Goal: Information Seeking & Learning: Compare options

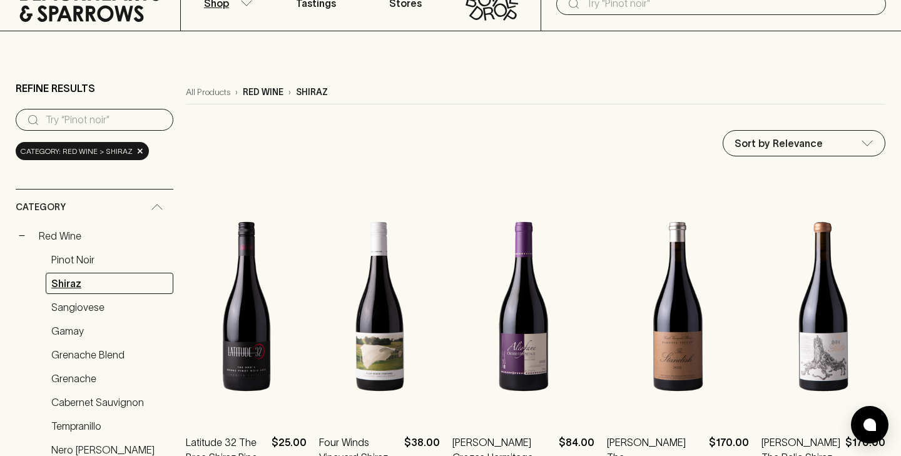
scroll to position [56, 0]
click at [88, 312] on link "Sangiovese" at bounding box center [110, 306] width 128 height 21
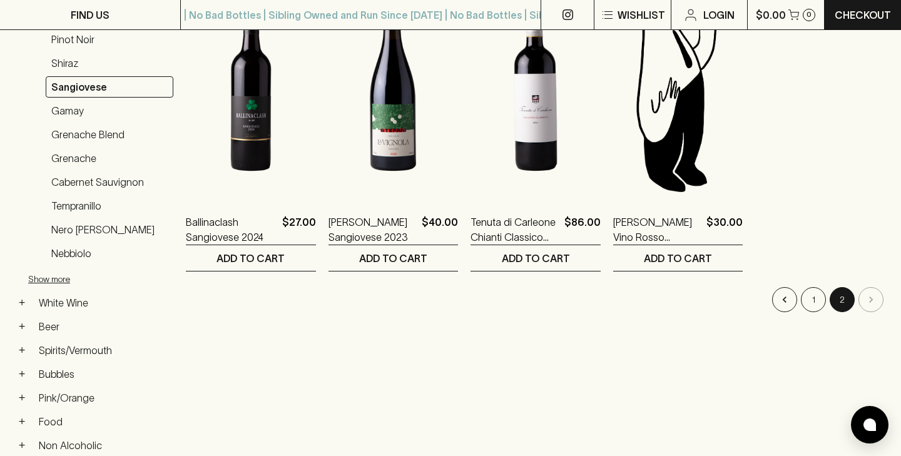
scroll to position [337, 0]
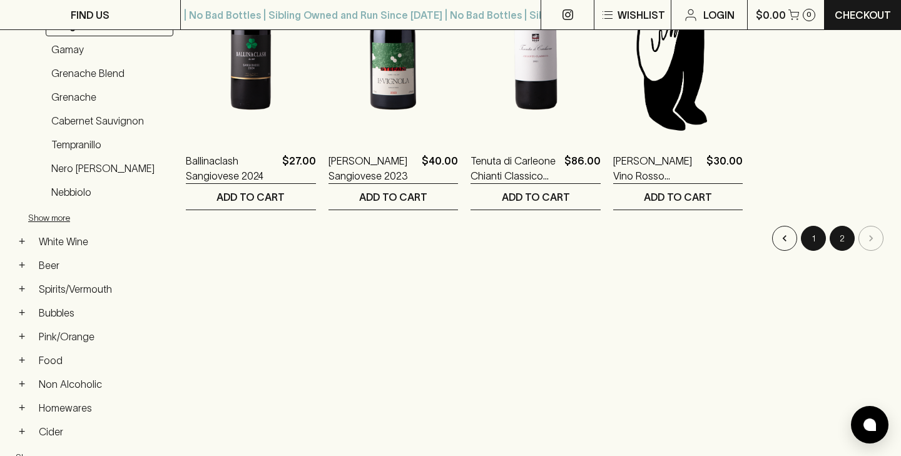
click at [816, 240] on button "1" at bounding box center [813, 238] width 25 height 25
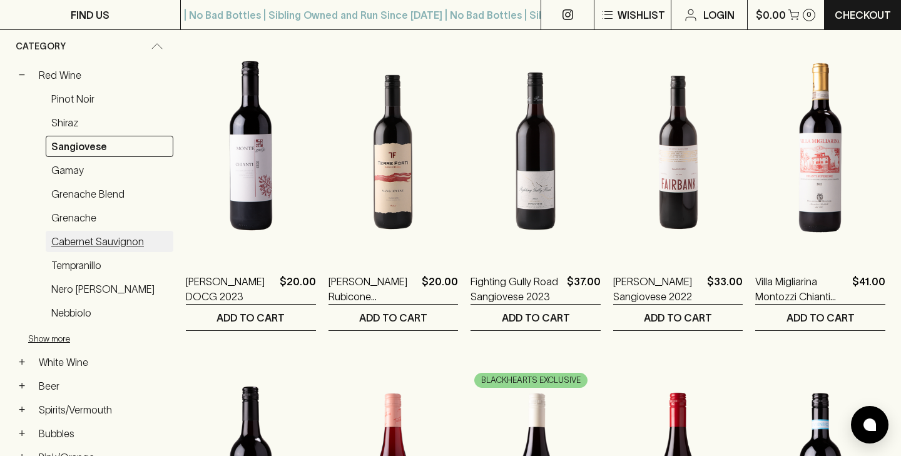
scroll to position [214, 0]
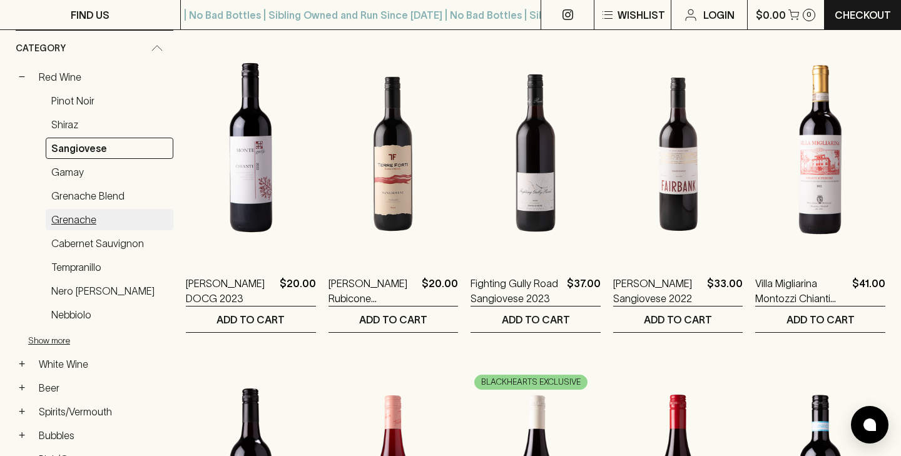
click at [79, 218] on link "Grenache" at bounding box center [110, 219] width 128 height 21
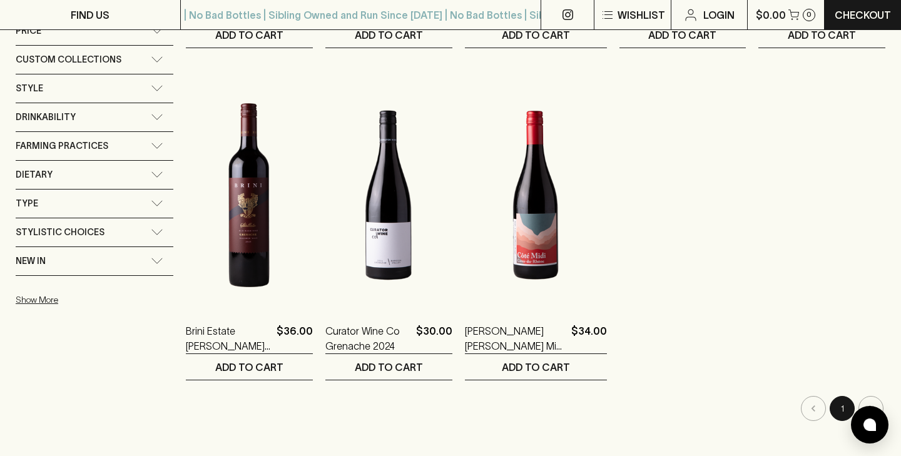
scroll to position [853, 0]
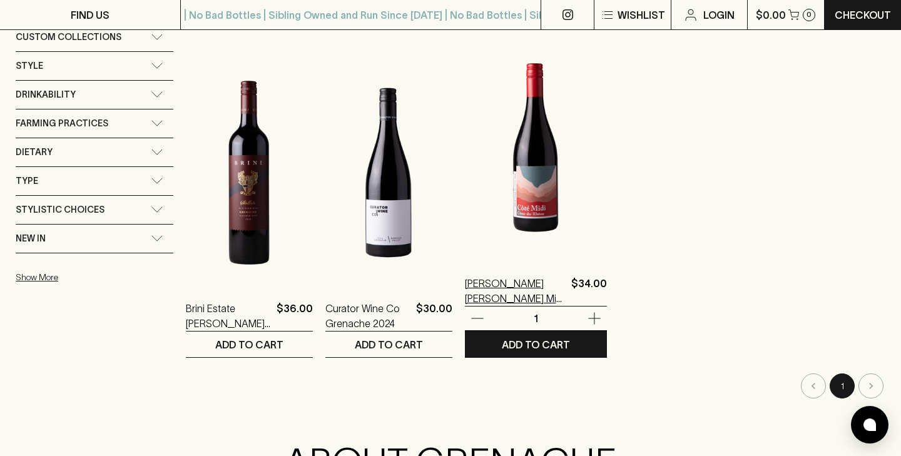
click at [522, 285] on p "[PERSON_NAME] [PERSON_NAME] Midi Cotes du Rhone 2023" at bounding box center [515, 291] width 101 height 30
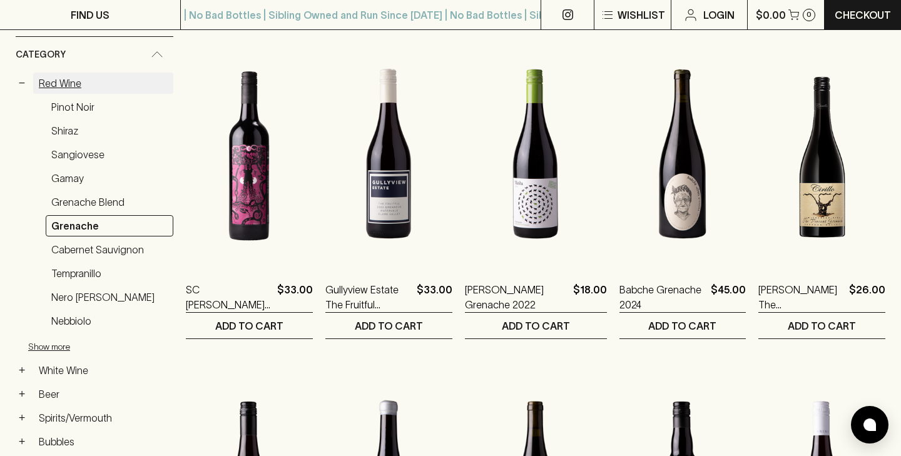
scroll to position [213, 0]
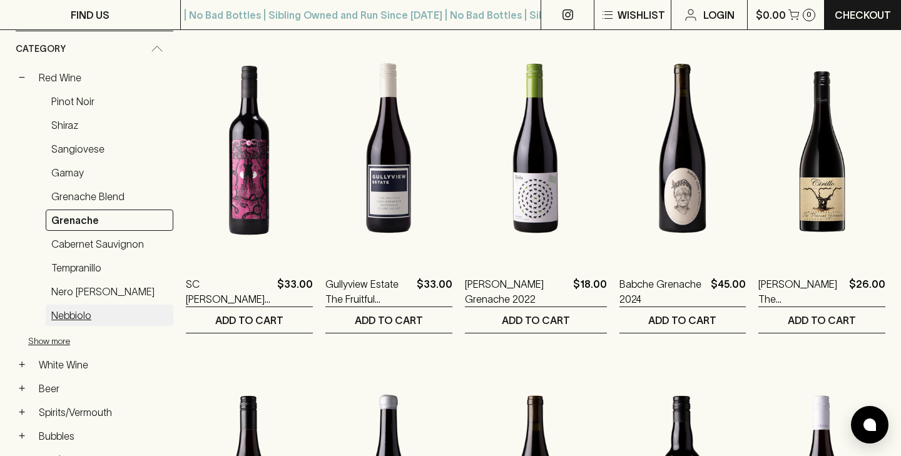
click at [74, 312] on link "Nebbiolo" at bounding box center [110, 315] width 128 height 21
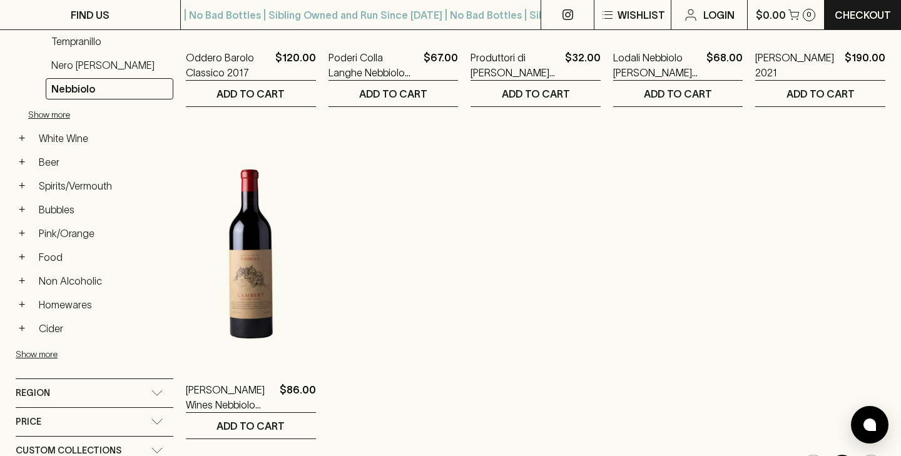
scroll to position [327, 0]
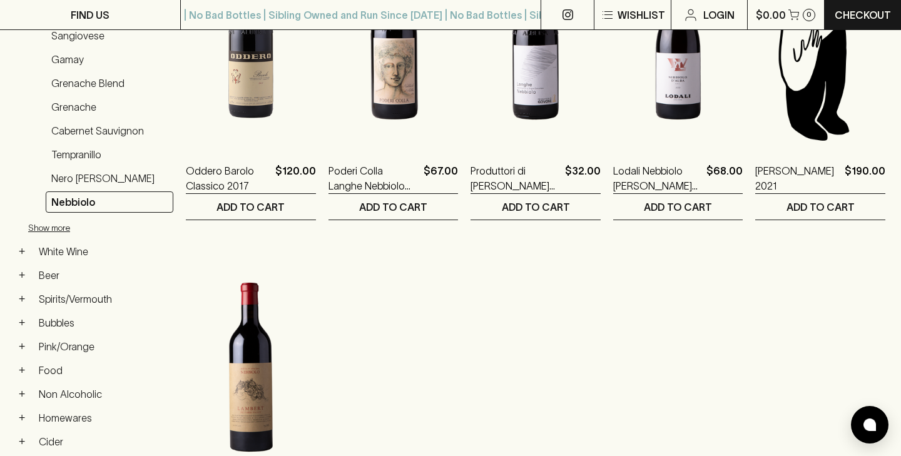
click at [527, 330] on ol "Oddero Barolo Classico 2017 $120.00 1 ADD TO CART Poderi Colla Langhe Nebbiolo …" at bounding box center [535, 227] width 699 height 652
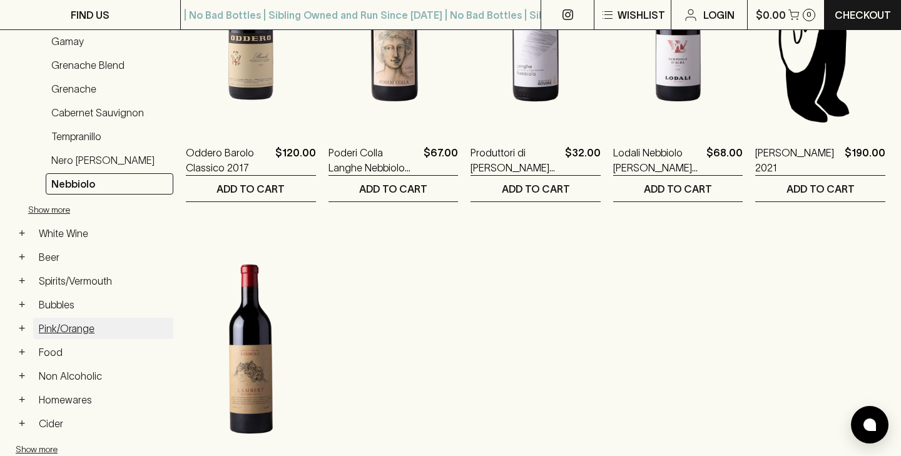
scroll to position [371, 0]
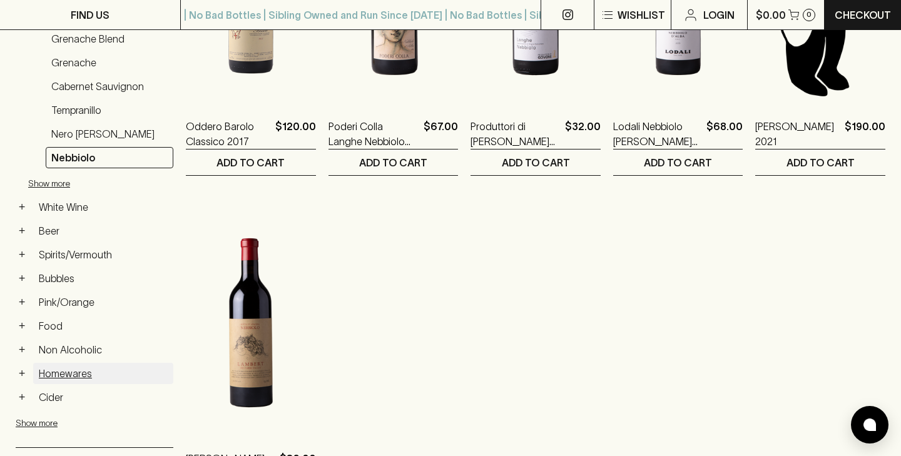
click at [72, 368] on link "Homewares" at bounding box center [103, 373] width 140 height 21
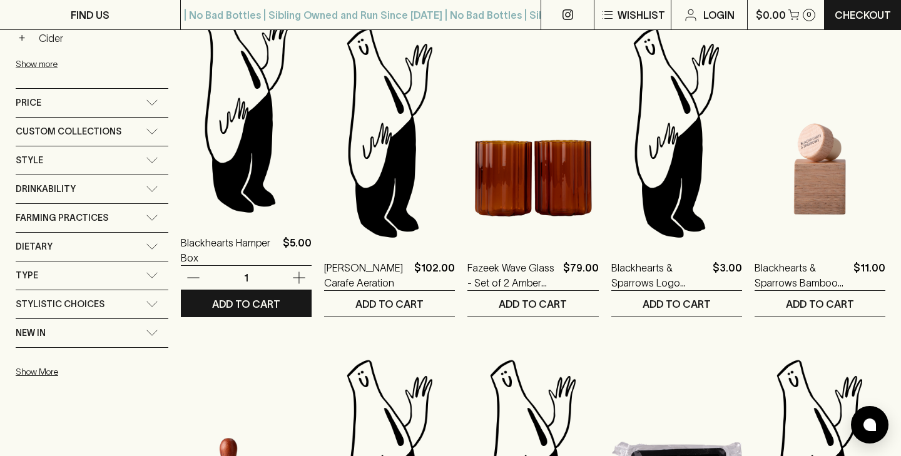
scroll to position [577, 0]
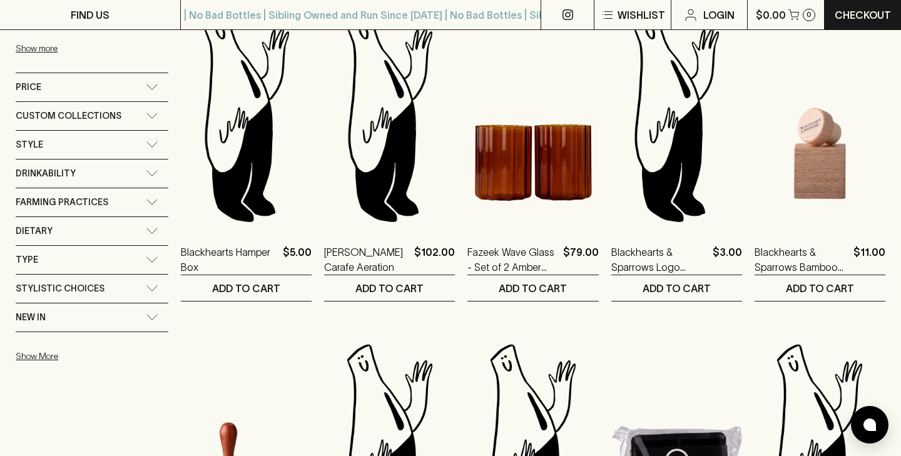
click at [44, 318] on span "New In" at bounding box center [31, 318] width 30 height 16
click at [54, 344] on p "New In" at bounding box center [53, 345] width 30 height 15
click at [28, 344] on input "New In" at bounding box center [22, 346] width 13 height 13
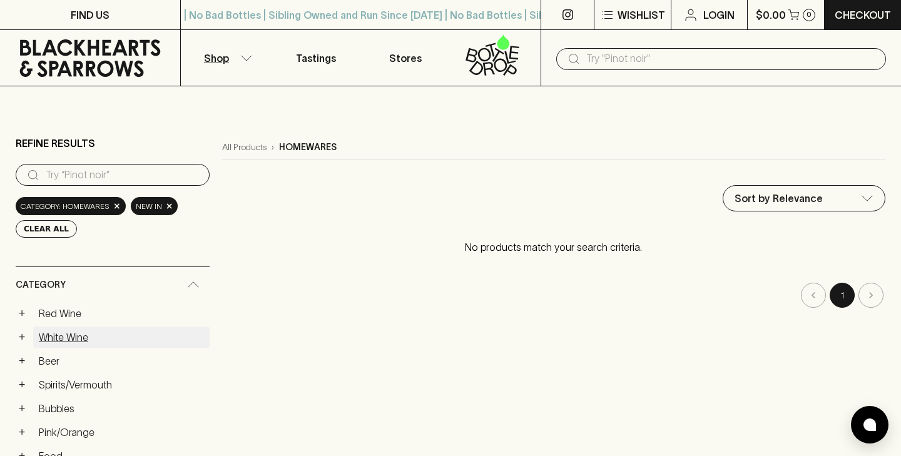
click at [56, 340] on link "White Wine" at bounding box center [121, 337] width 176 height 21
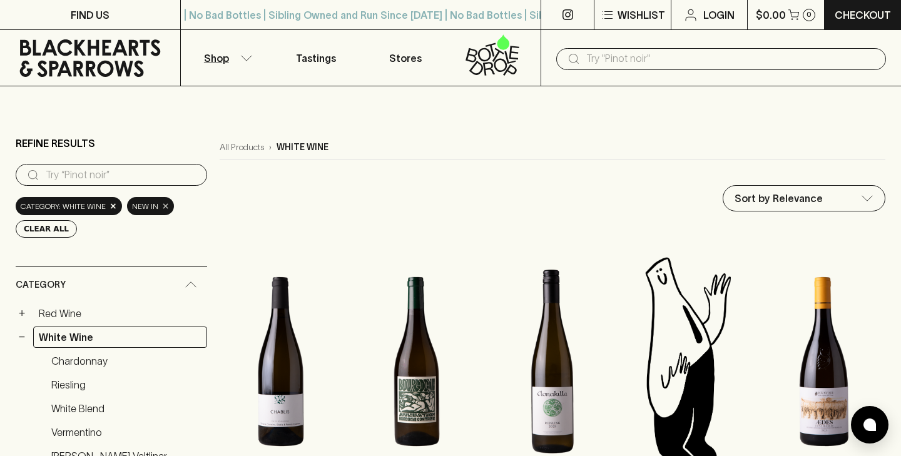
click at [162, 209] on span "×" at bounding box center [166, 206] width 8 height 13
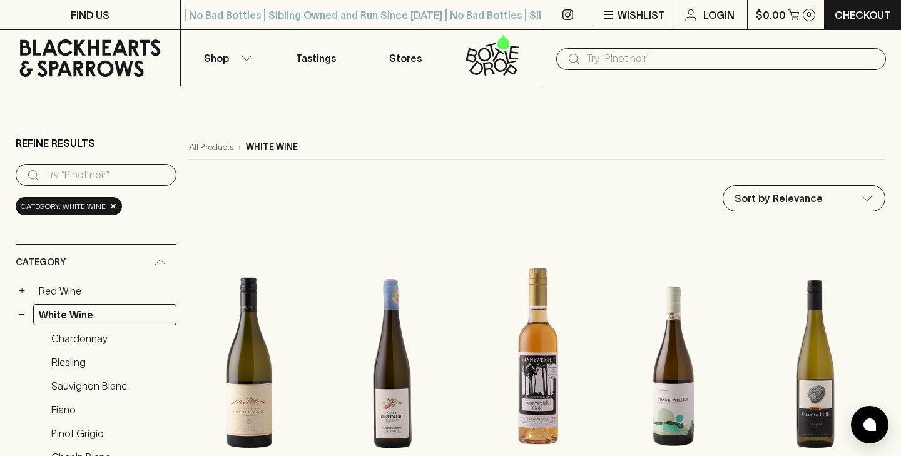
scroll to position [53, 0]
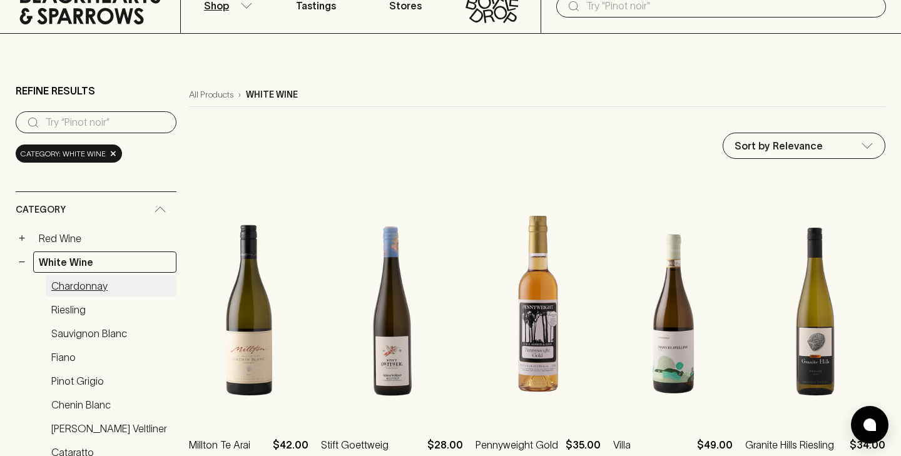
click at [99, 286] on link "Chardonnay" at bounding box center [111, 285] width 131 height 21
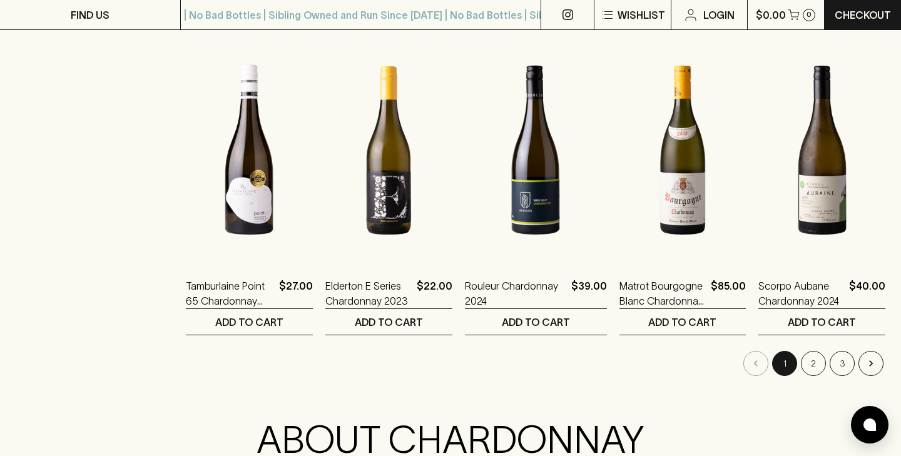
scroll to position [1210, 0]
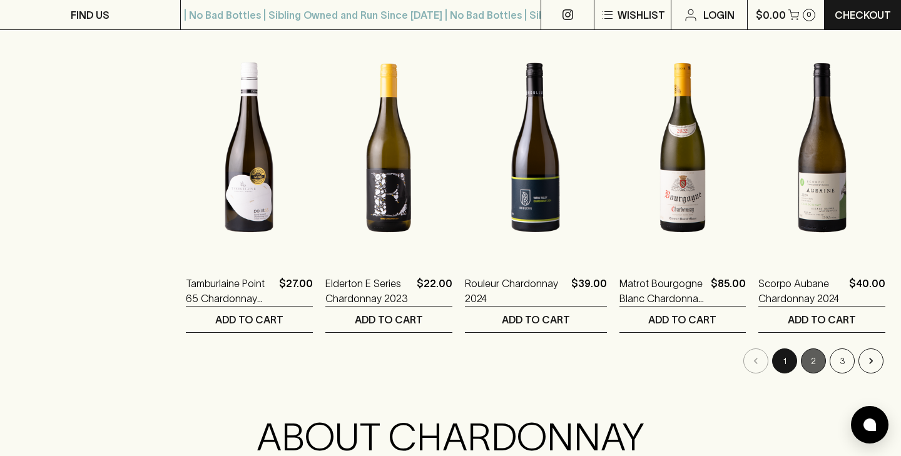
click at [814, 360] on button "2" at bounding box center [813, 360] width 25 height 25
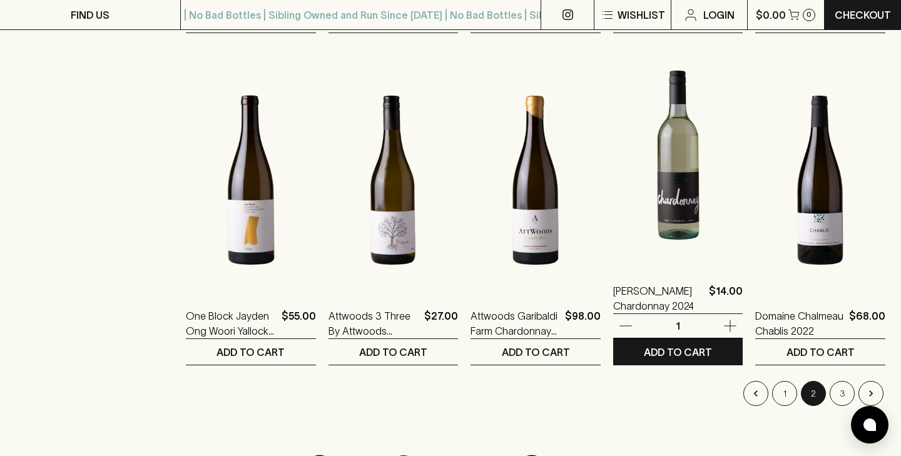
scroll to position [1182, 0]
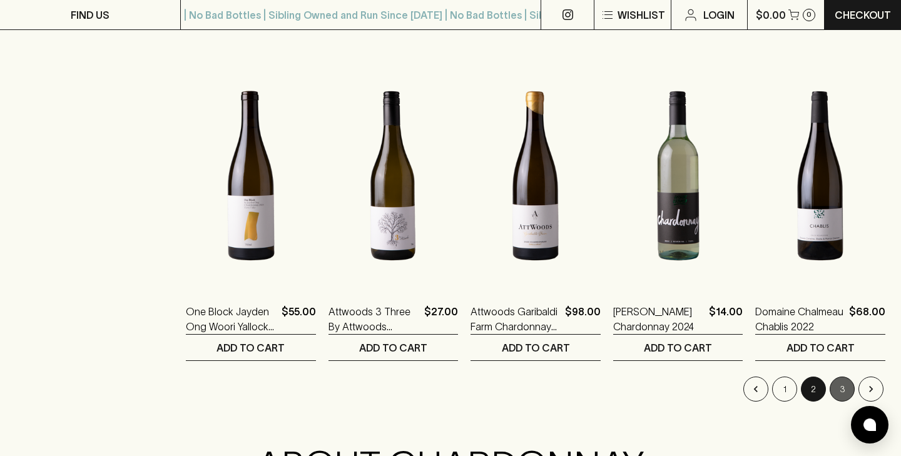
click at [839, 392] on button "3" at bounding box center [841, 389] width 25 height 25
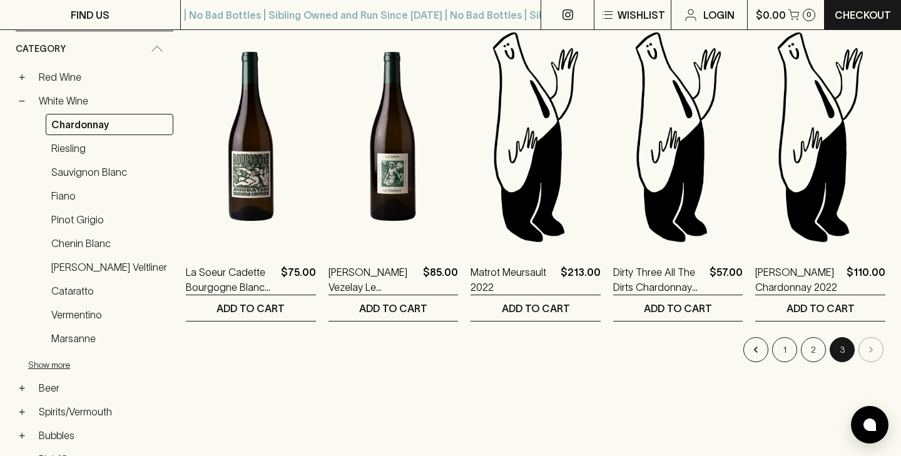
scroll to position [235, 0]
